Goal: Information Seeking & Learning: Learn about a topic

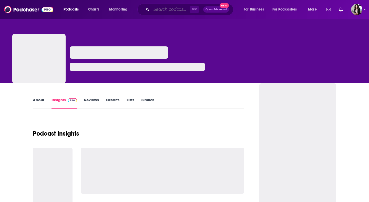
click at [169, 10] on input "Search podcasts, credits, & more..." at bounding box center [171, 9] width 38 height 8
paste input "[DEMOGRAPHIC_DATA] Study Company"
type input "[DEMOGRAPHIC_DATA] Study Company"
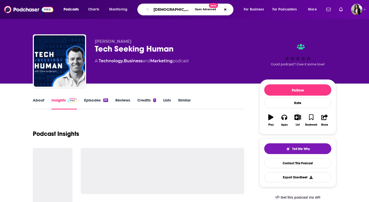
scroll to position [0, 4]
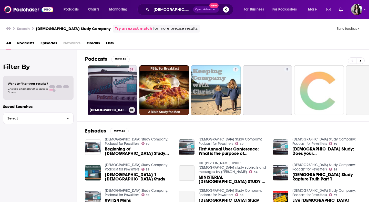
click at [110, 82] on link "39 [DEMOGRAPHIC_DATA] Study Company: Podcast for Pewsitters" at bounding box center [113, 90] width 50 height 50
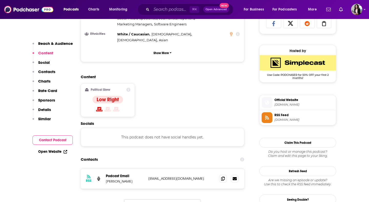
scroll to position [350, 0]
click at [219, 174] on span at bounding box center [223, 178] width 8 height 8
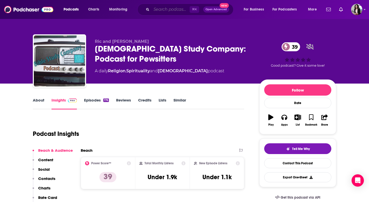
click at [182, 8] on input "Search podcasts, credits, & more..." at bounding box center [171, 9] width 38 height 8
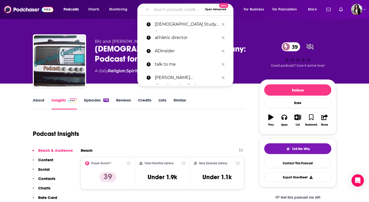
paste input "[DEMOGRAPHIC_DATA]"
type input "[DEMOGRAPHIC_DATA]"
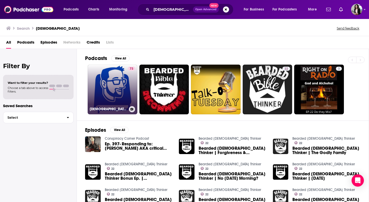
click at [112, 88] on link "73 [DEMOGRAPHIC_DATA]" at bounding box center [113, 90] width 50 height 50
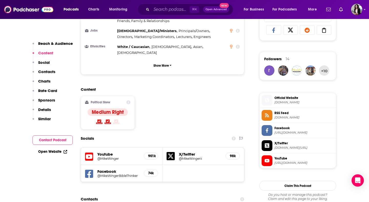
scroll to position [344, 0]
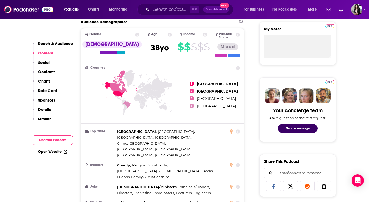
scroll to position [0, 0]
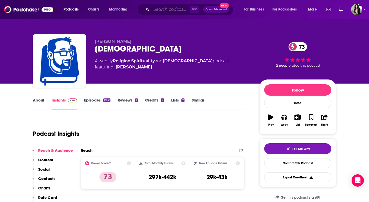
click at [181, 9] on input "Search podcasts, credits, & more..." at bounding box center [171, 9] width 38 height 8
paste input "Break Forth Fully Alive"
type input "Break Forth Fully Alive"
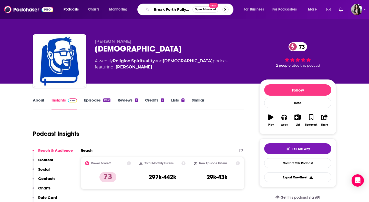
scroll to position [0, 6]
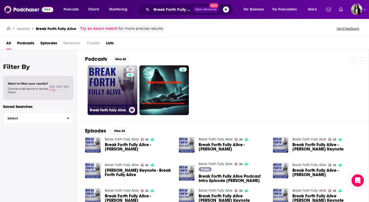
click at [121, 90] on link "28 Break Forth Fully Alive" at bounding box center [113, 90] width 50 height 50
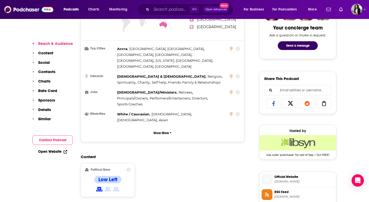
scroll to position [353, 0]
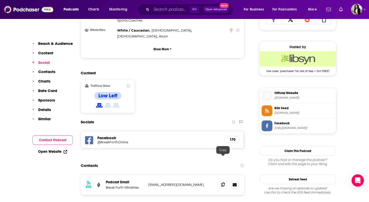
click at [223, 183] on icon at bounding box center [223, 185] width 4 height 4
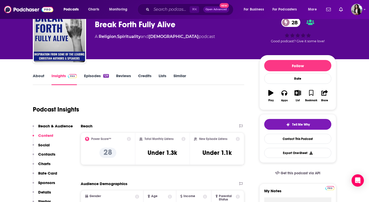
scroll to position [0, 0]
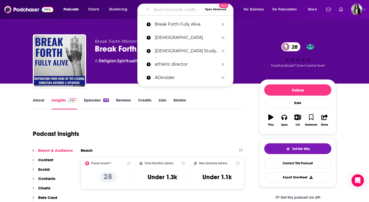
click at [173, 8] on input "Search podcasts, credits, & more..." at bounding box center [177, 9] width 51 height 8
paste input "Art of Holiness"
type input "Art of Holiness"
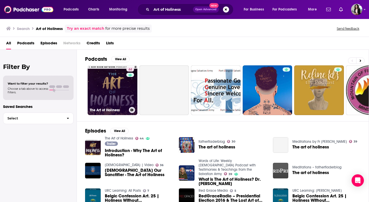
click at [119, 83] on link "44 The Art of Holiness" at bounding box center [113, 90] width 50 height 50
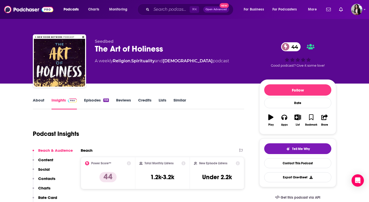
click at [38, 106] on link "About" at bounding box center [39, 104] width 12 height 12
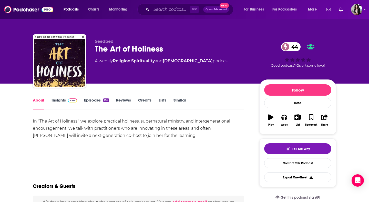
scroll to position [0, 0]
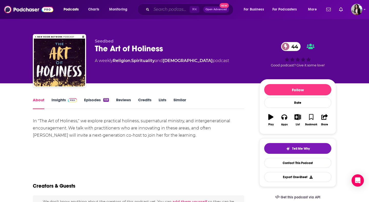
click at [177, 11] on input "Search podcasts, credits, & more..." at bounding box center [171, 9] width 38 height 8
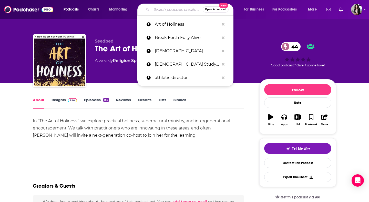
paste input "Conversing Podcast"
type input "Conversing Podcast"
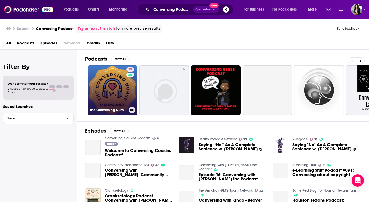
click at [108, 90] on link "39 The Conversing Nurse podcast" at bounding box center [113, 90] width 50 height 50
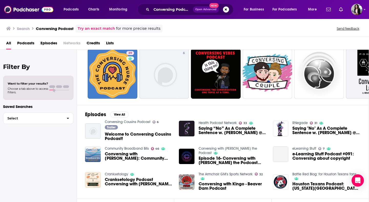
scroll to position [22, 0]
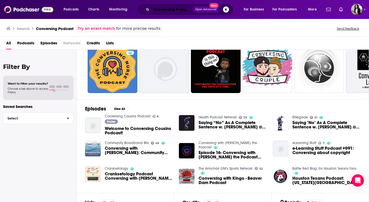
click at [180, 7] on input "Conversing Podcast" at bounding box center [173, 9] width 42 height 8
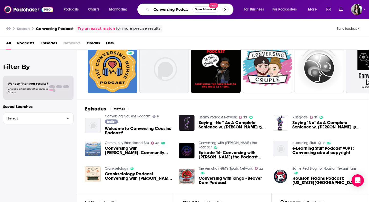
click at [180, 7] on input "Conversing Podcast" at bounding box center [172, 9] width 41 height 8
paste input "Eyes on [DEMOGRAPHIC_DATA]"
type input "Eyes on [DEMOGRAPHIC_DATA]"
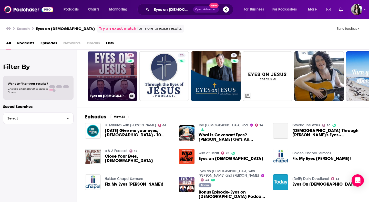
scroll to position [13, 0]
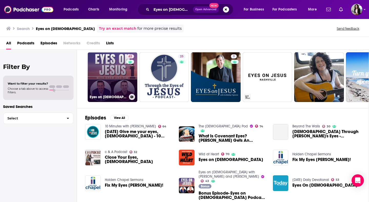
click at [117, 70] on link "43 Eyes on [DEMOGRAPHIC_DATA] with [PERSON_NAME] and [PERSON_NAME]" at bounding box center [113, 77] width 50 height 50
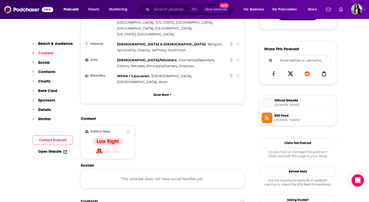
scroll to position [360, 0]
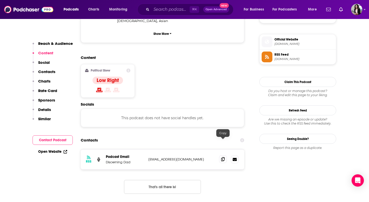
click at [222, 157] on icon at bounding box center [223, 159] width 4 height 4
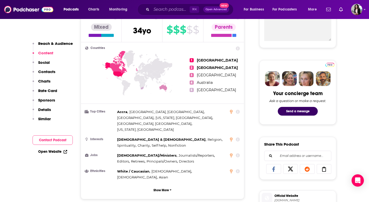
scroll to position [0, 0]
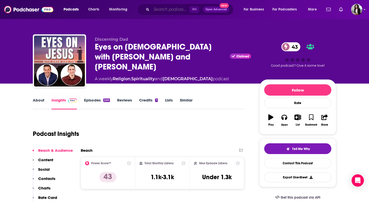
click at [180, 9] on input "Search podcasts, credits, & more..." at bounding box center [171, 9] width 38 height 8
paste input "Faith and Fables Podcast"
type input "Faith and Fables Podcast"
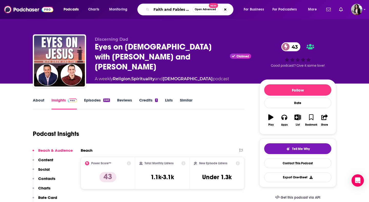
scroll to position [0, 11]
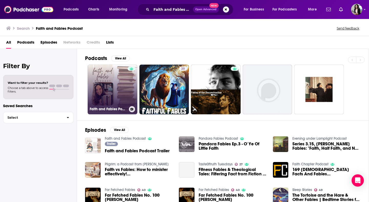
click at [128, 97] on div at bounding box center [132, 87] width 8 height 40
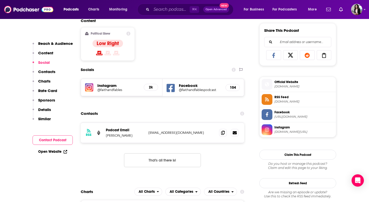
scroll to position [322, 0]
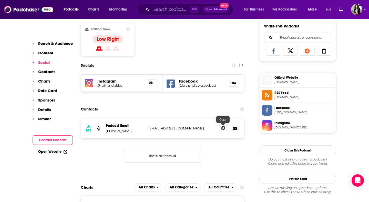
click at [221, 130] on span at bounding box center [223, 128] width 8 height 8
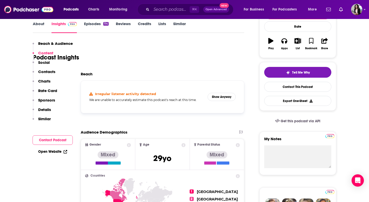
scroll to position [0, 0]
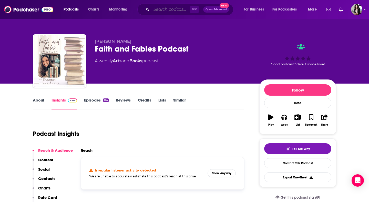
click at [165, 8] on input "Search podcasts, credits, & more..." at bounding box center [171, 9] width 38 height 8
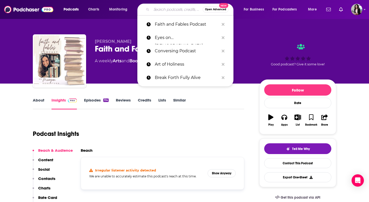
paste input "Expositors Collective"
type input "Expositors Collective"
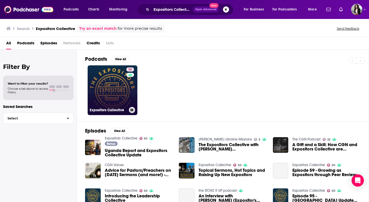
click at [97, 94] on link "50 Expositors Collective" at bounding box center [113, 90] width 50 height 50
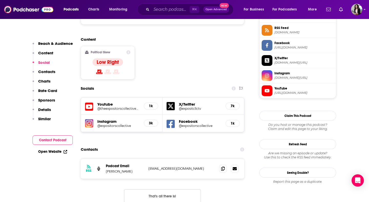
scroll to position [397, 0]
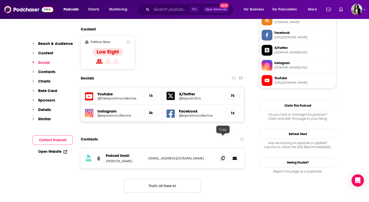
click at [224, 154] on span at bounding box center [223, 158] width 8 height 8
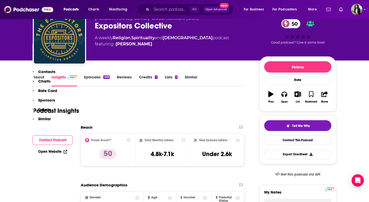
scroll to position [0, 0]
